Goal: Task Accomplishment & Management: Complete application form

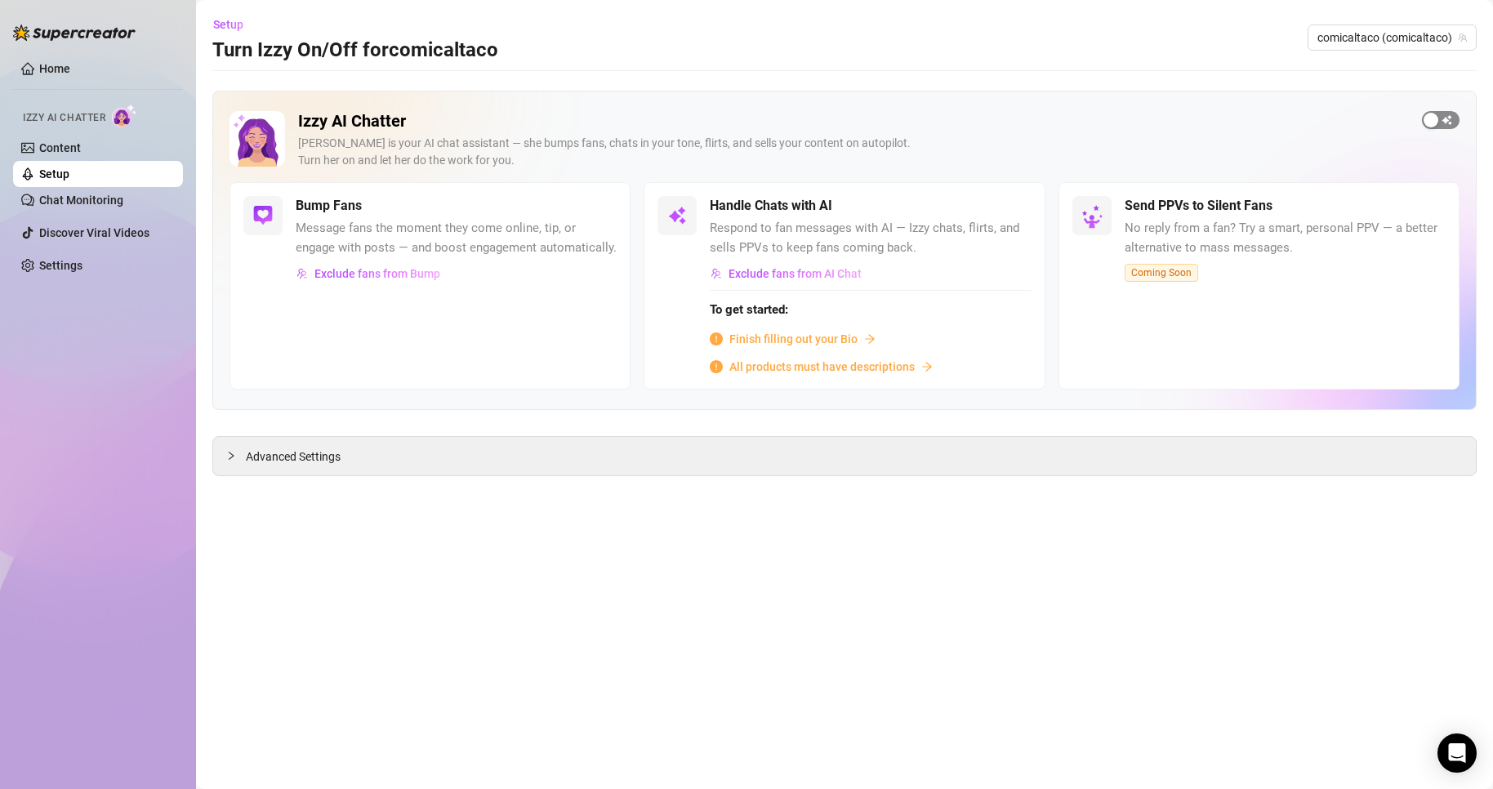
click at [1453, 124] on span "button" at bounding box center [1441, 120] width 38 height 18
click at [1004, 211] on div "button" at bounding box center [1004, 205] width 15 height 15
click at [1017, 203] on span "button" at bounding box center [1013, 206] width 36 height 18
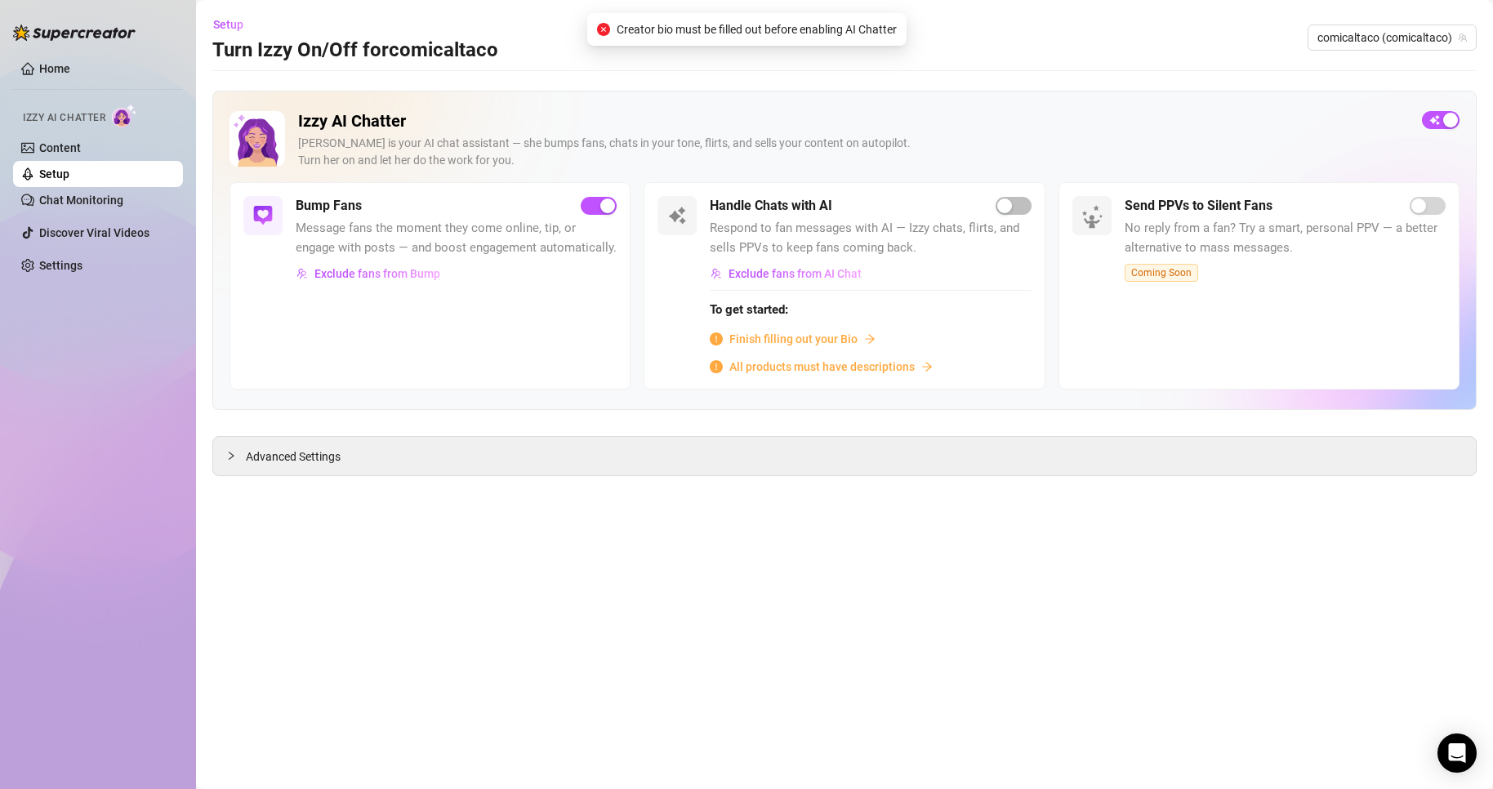
click at [804, 344] on span "Finish filling out your Bio" at bounding box center [793, 339] width 128 height 18
